Goal: Task Accomplishment & Management: Use online tool/utility

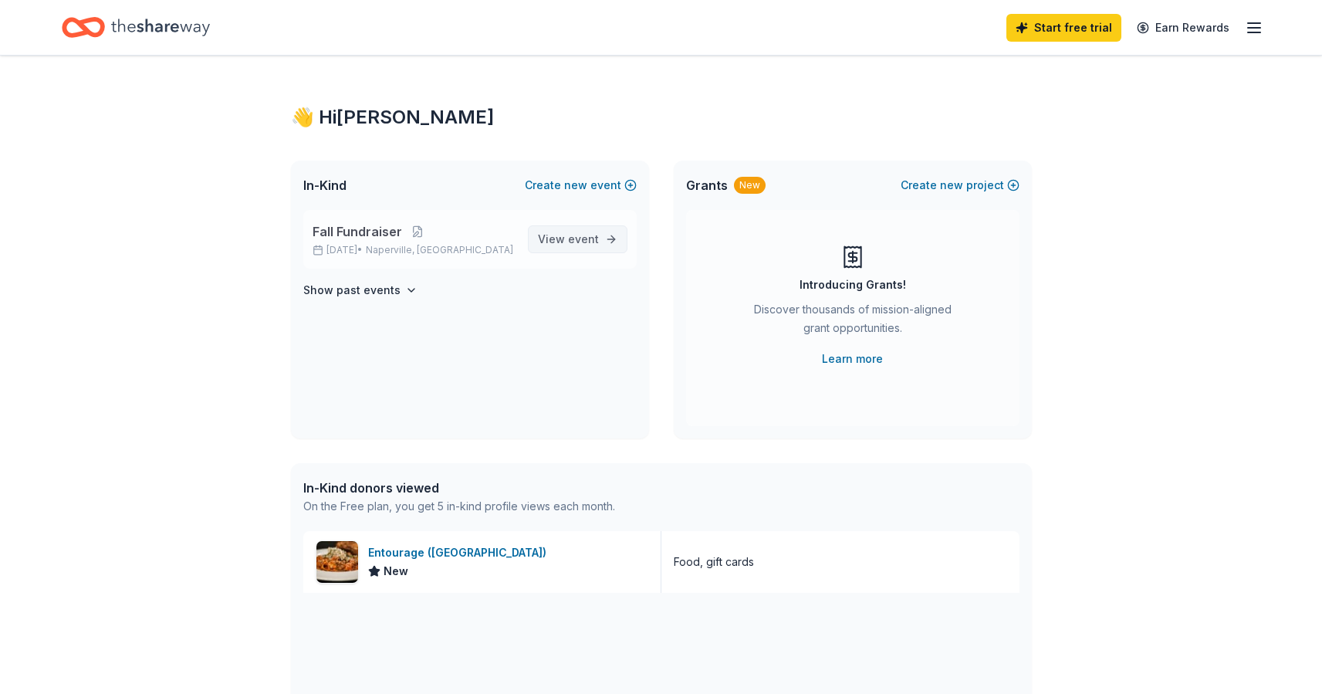
click at [579, 245] on span "View event" at bounding box center [568, 239] width 61 height 19
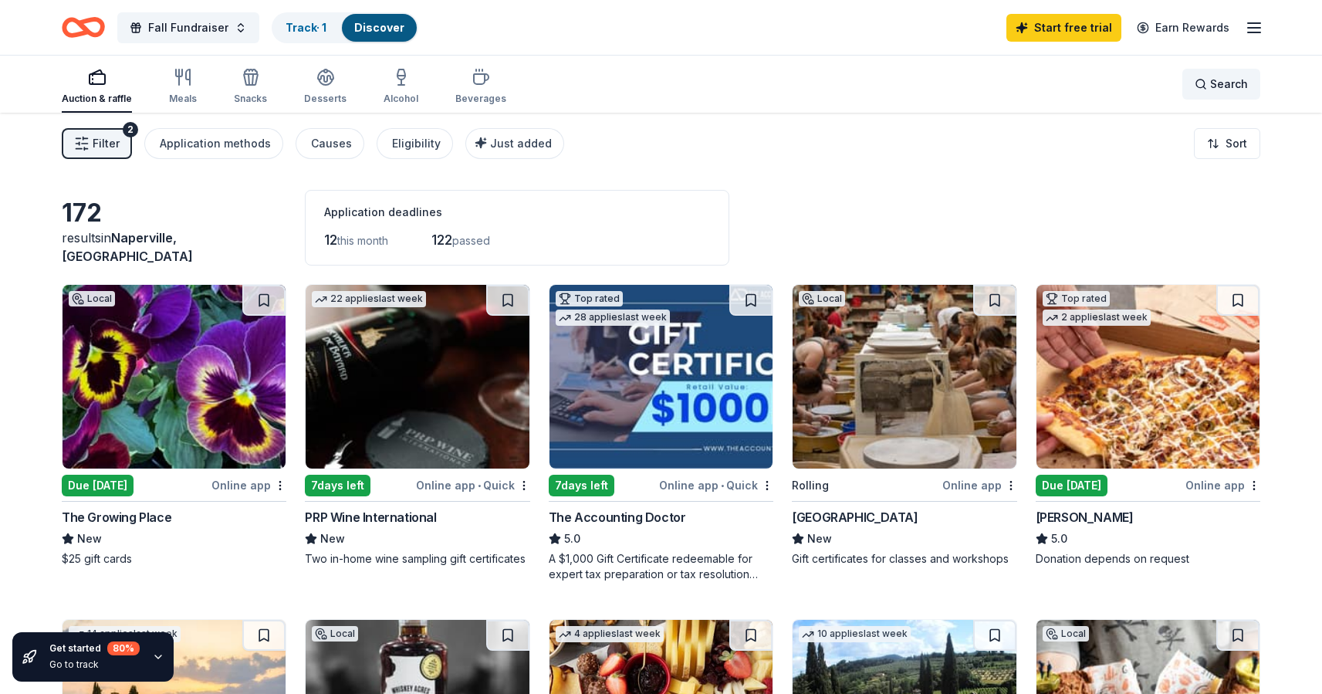
click at [1226, 88] on span "Search" at bounding box center [1229, 84] width 38 height 19
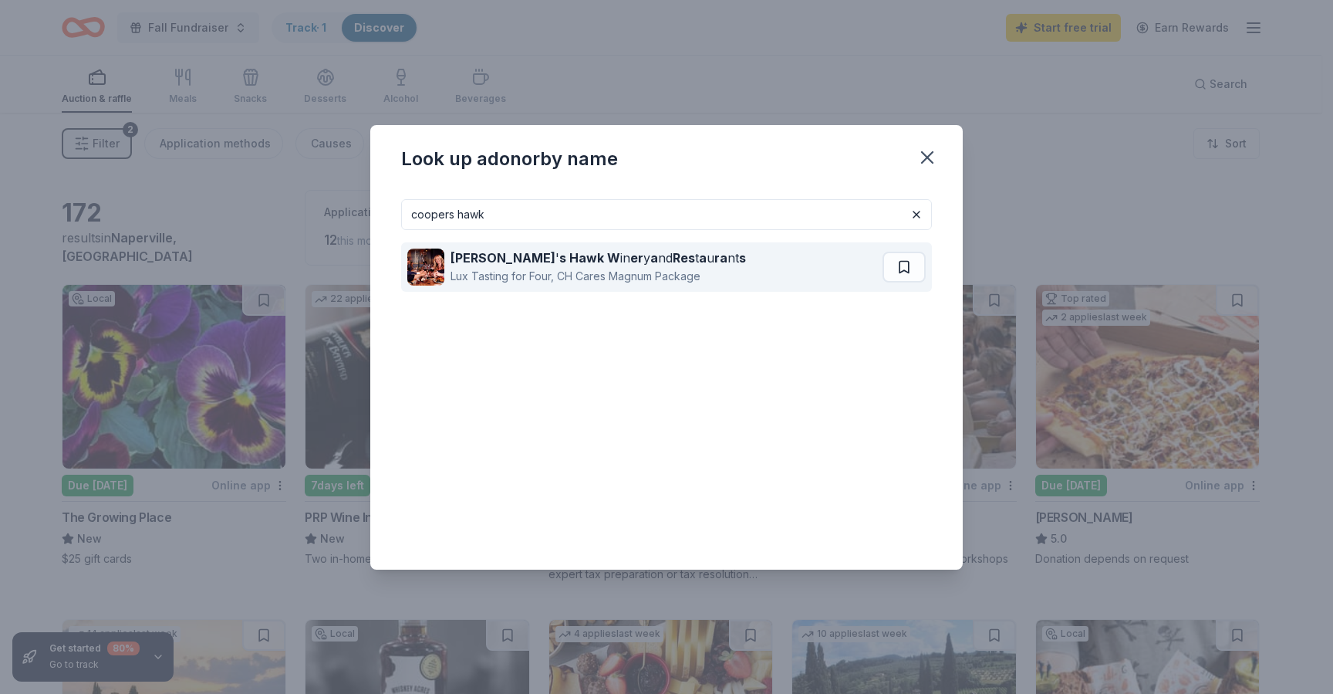
type input "coopers hawk"
click at [606, 259] on div "[PERSON_NAME] ' s [PERSON_NAME] W in er y a nd Res t a u ra nt s" at bounding box center [599, 257] width 296 height 19
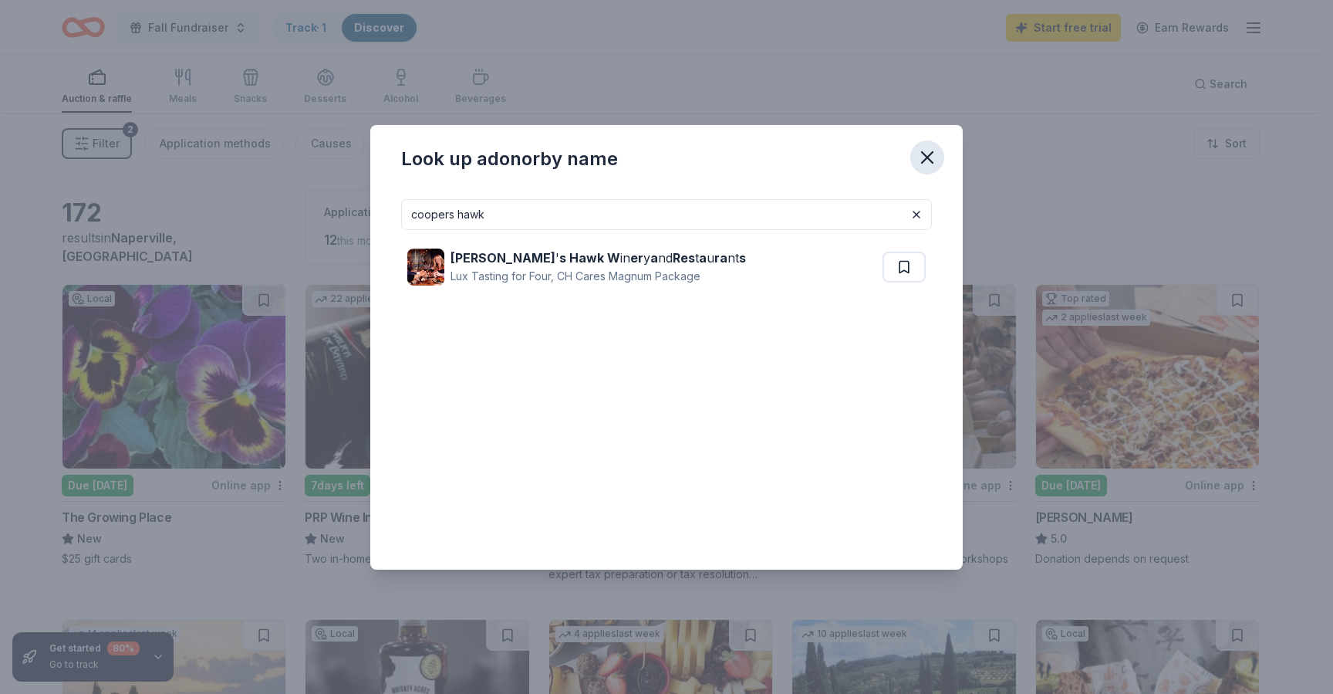
click at [931, 157] on icon "button" at bounding box center [928, 158] width 22 height 22
